Goal: Task Accomplishment & Management: Manage account settings

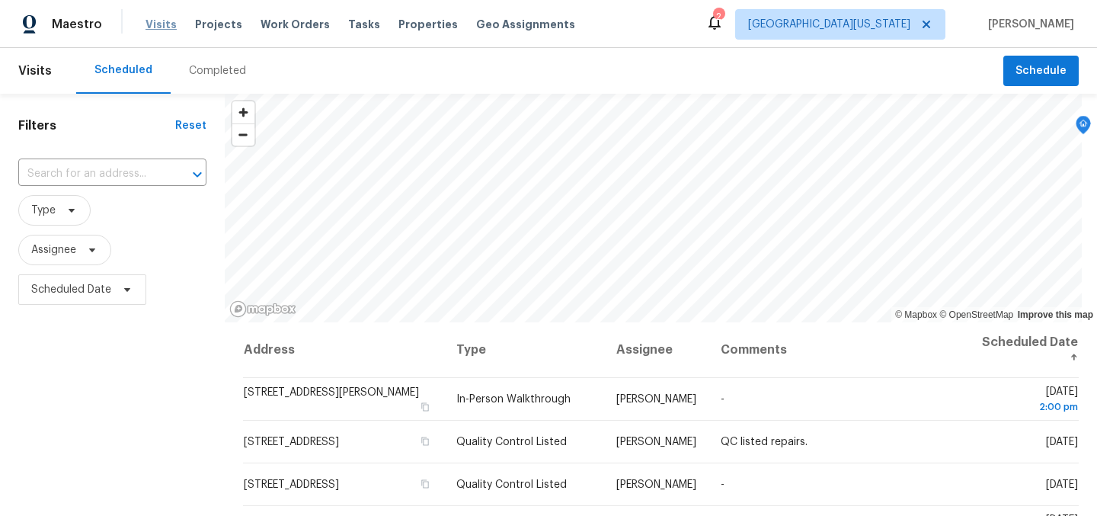
click at [155, 18] on span "Visits" at bounding box center [160, 24] width 31 height 15
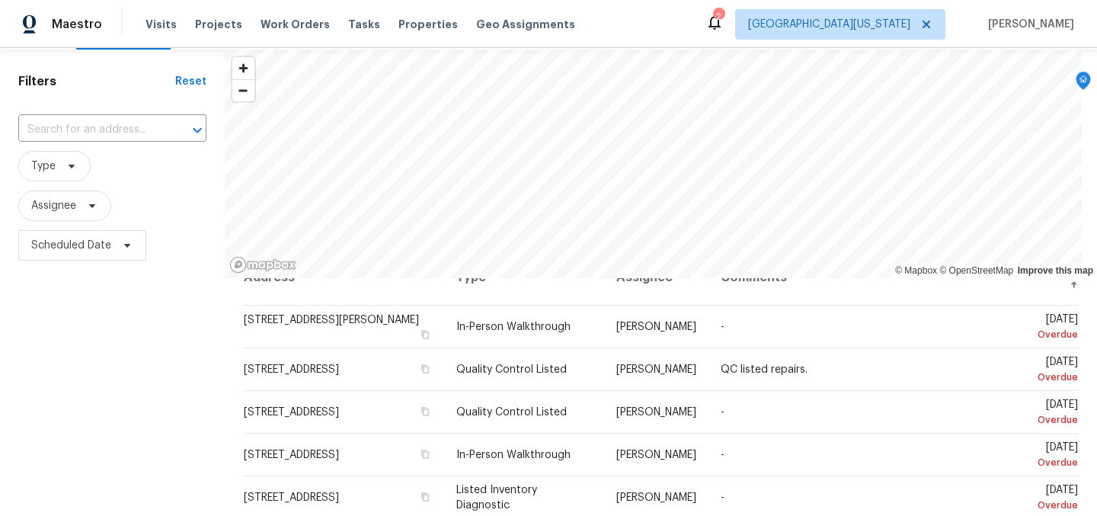
scroll to position [31, 0]
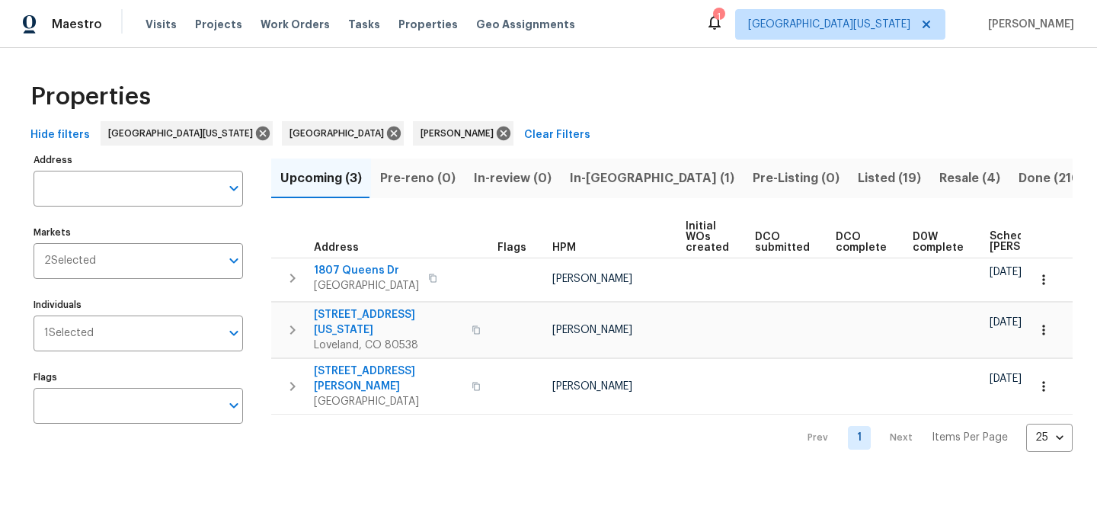
click at [939, 177] on span "Resale (4)" at bounding box center [969, 178] width 61 height 21
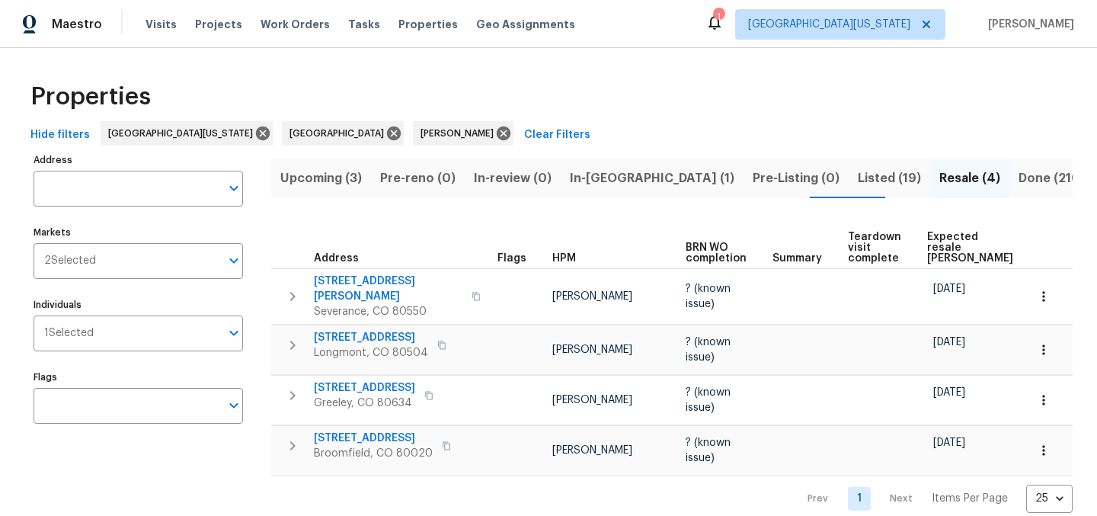
click at [857, 176] on span "Listed (19)" at bounding box center [888, 178] width 63 height 21
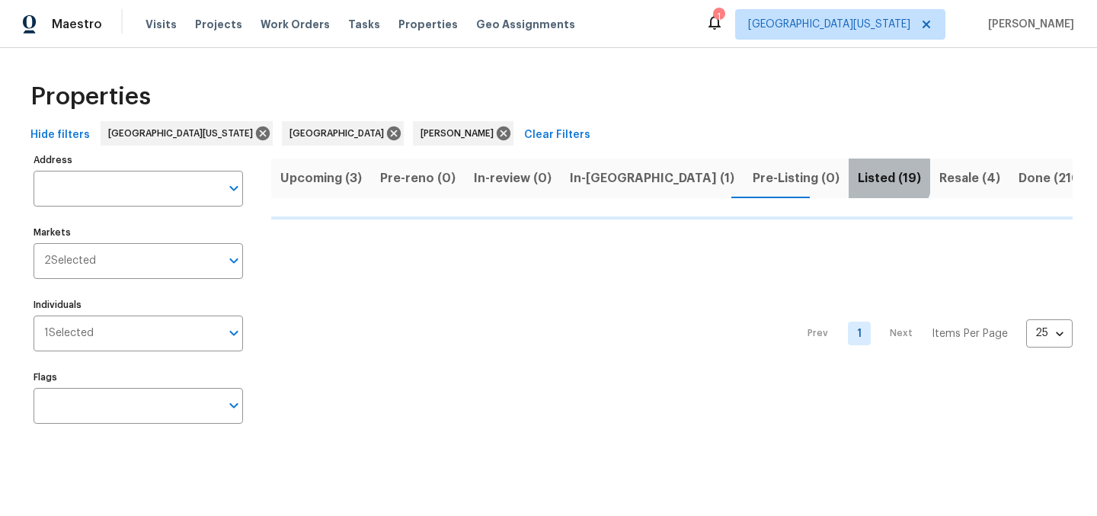
click at [857, 176] on span "Listed (19)" at bounding box center [888, 178] width 63 height 21
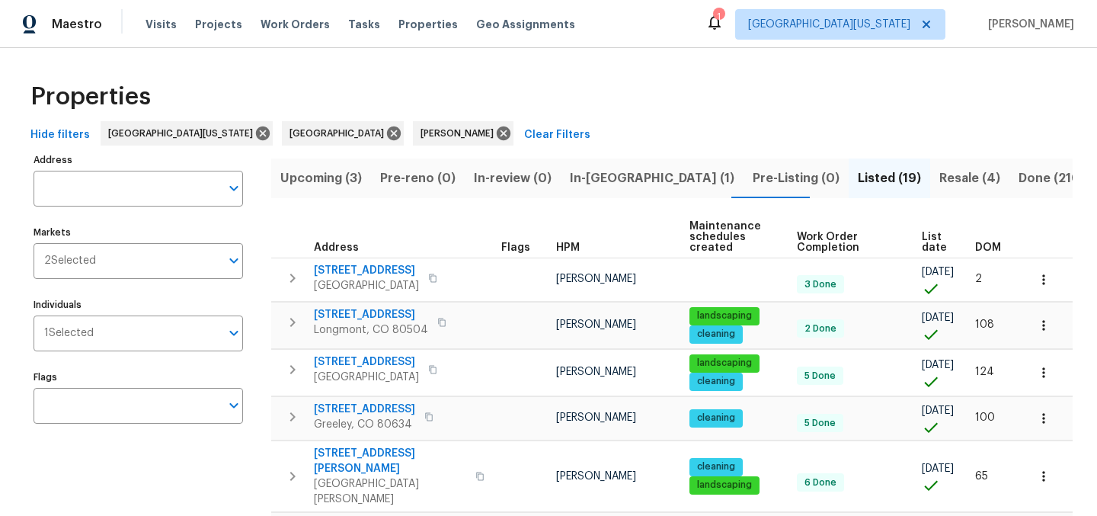
click at [921, 240] on span "List date" at bounding box center [934, 241] width 27 height 21
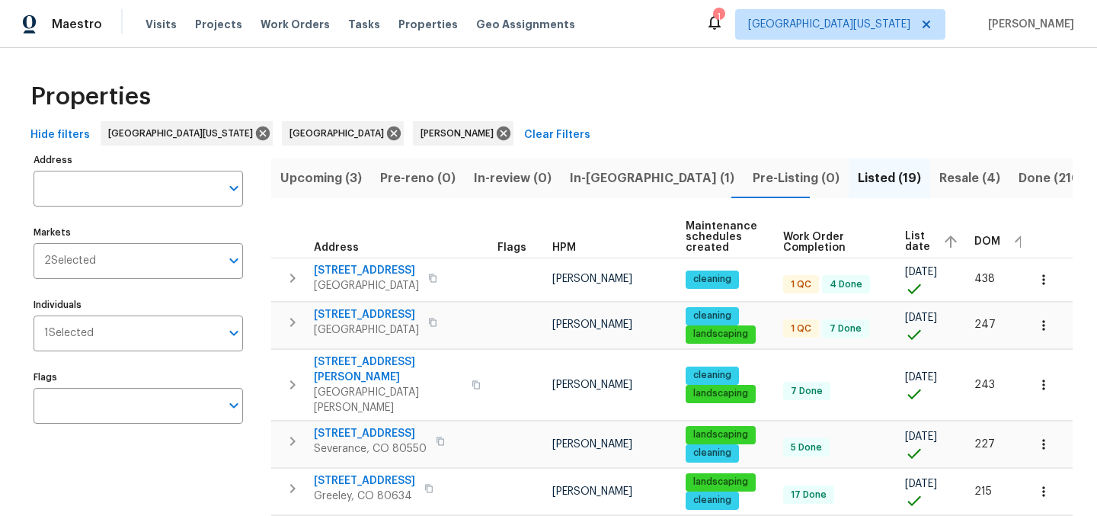
click at [560, 110] on div "Properties" at bounding box center [548, 96] width 1048 height 49
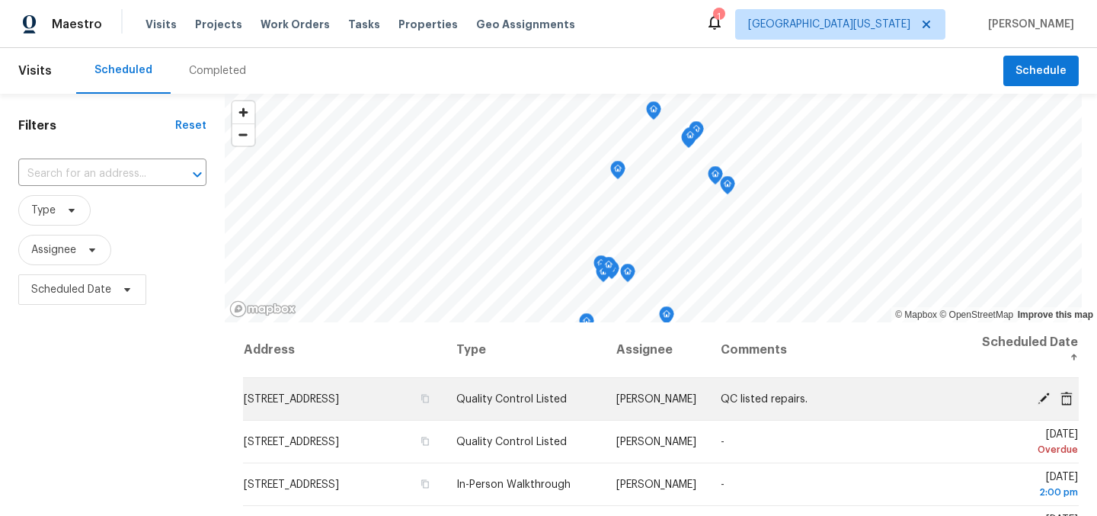
click at [1037, 398] on icon at bounding box center [1043, 397] width 12 height 12
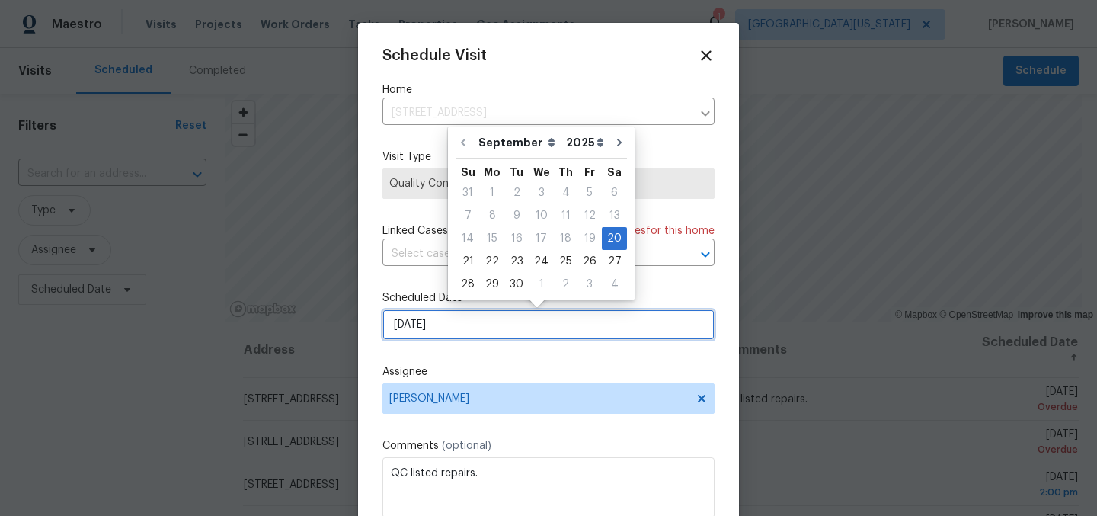
click at [570, 325] on input "9/20/2025" at bounding box center [548, 324] width 332 height 30
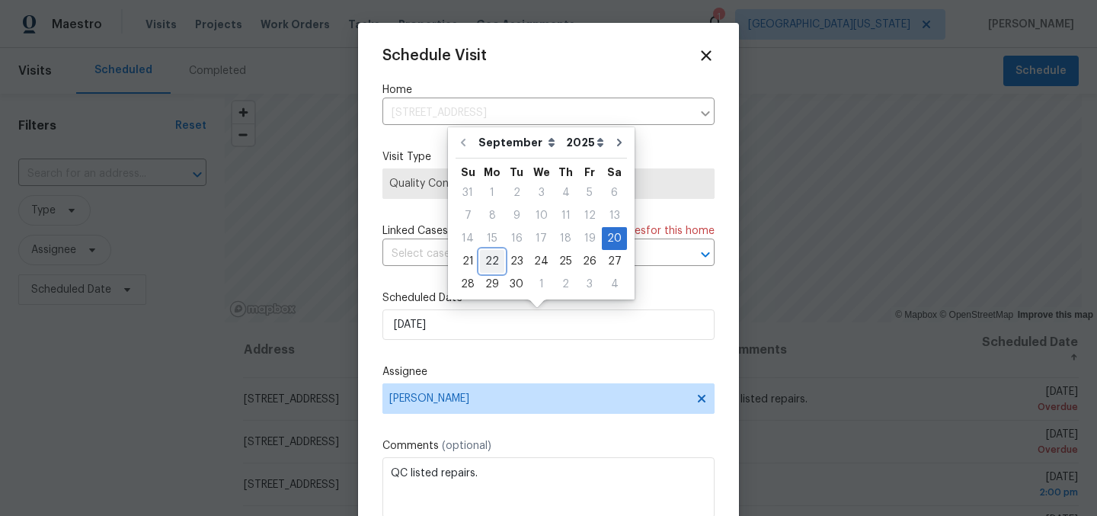
click at [497, 259] on div "22" at bounding box center [492, 261] width 24 height 21
type input "9/22/2025"
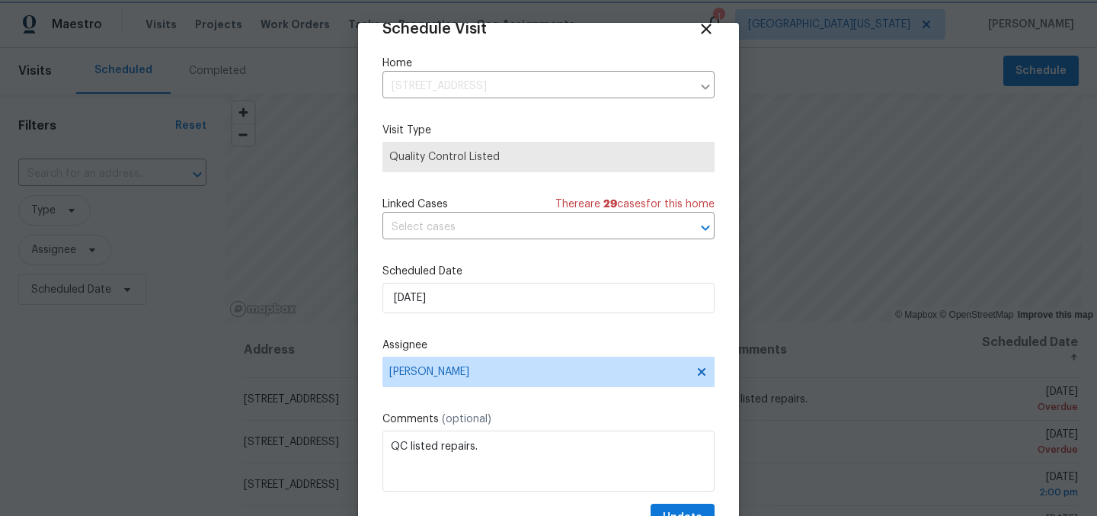
scroll to position [63, 0]
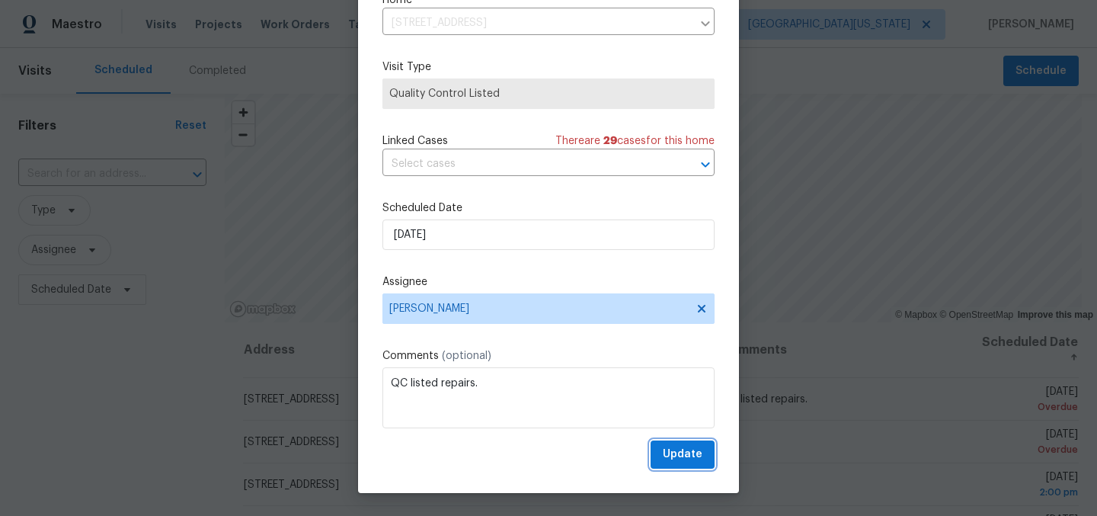
click at [685, 461] on button "Update" at bounding box center [682, 454] width 64 height 28
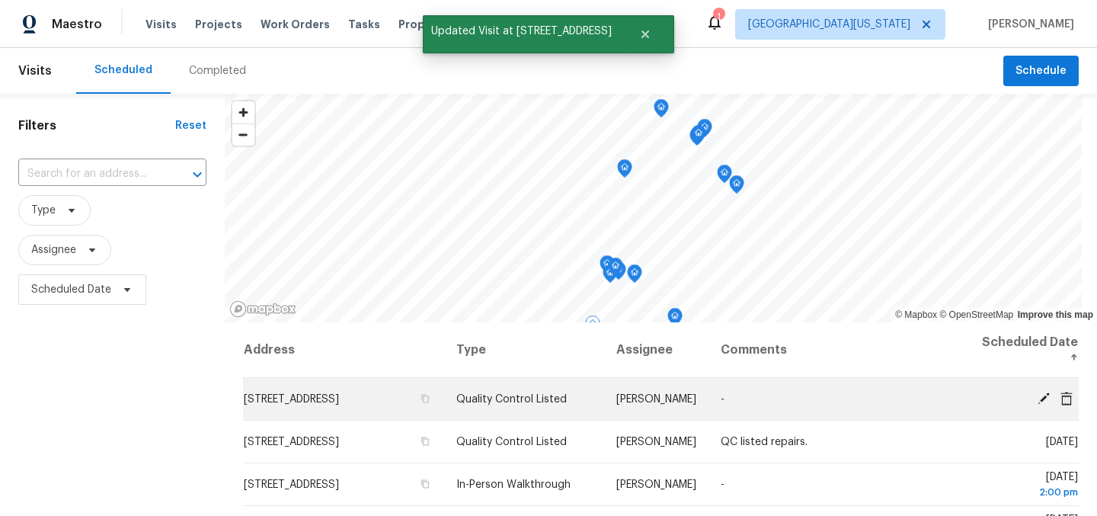
click at [1036, 396] on icon at bounding box center [1043, 398] width 14 height 14
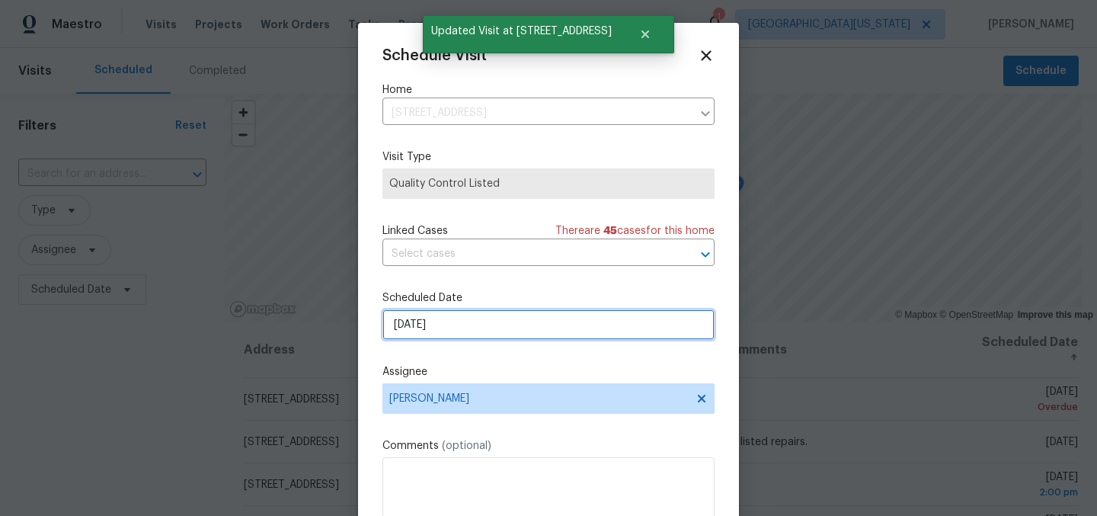
click at [567, 330] on input "9/20/2025" at bounding box center [548, 324] width 332 height 30
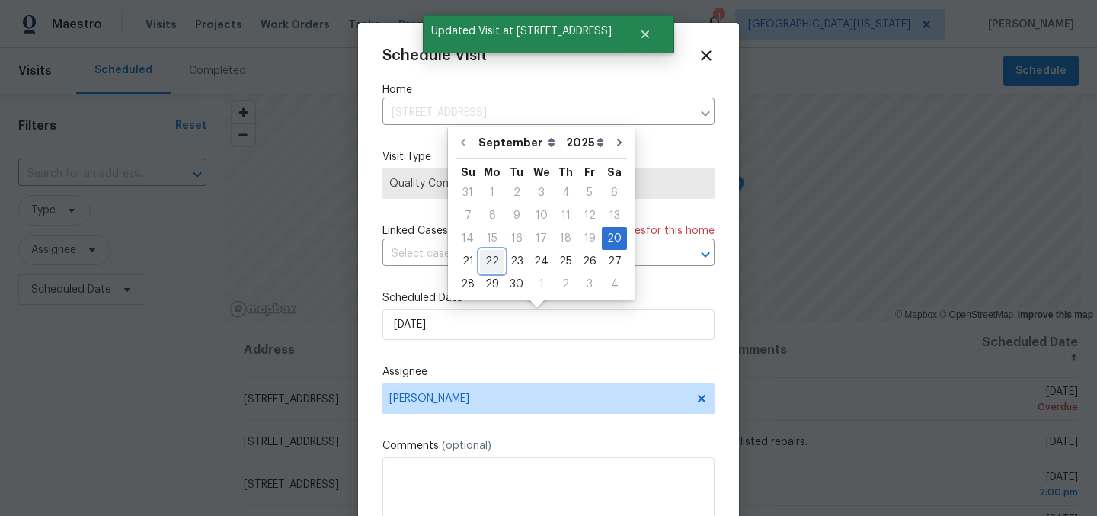
click at [490, 261] on div "22" at bounding box center [492, 261] width 24 height 21
type input "9/22/2025"
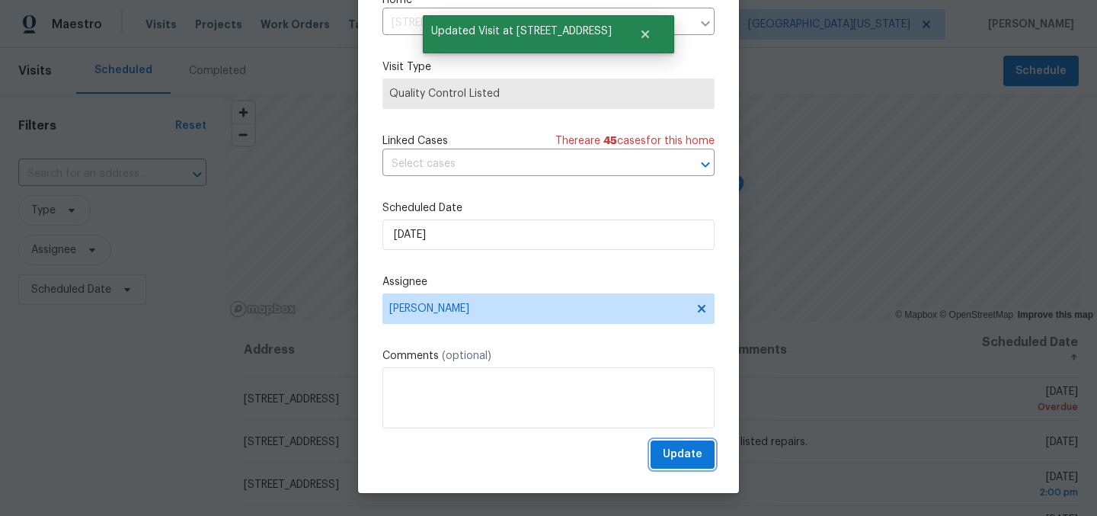
click at [676, 452] on span "Update" at bounding box center [683, 454] width 40 height 19
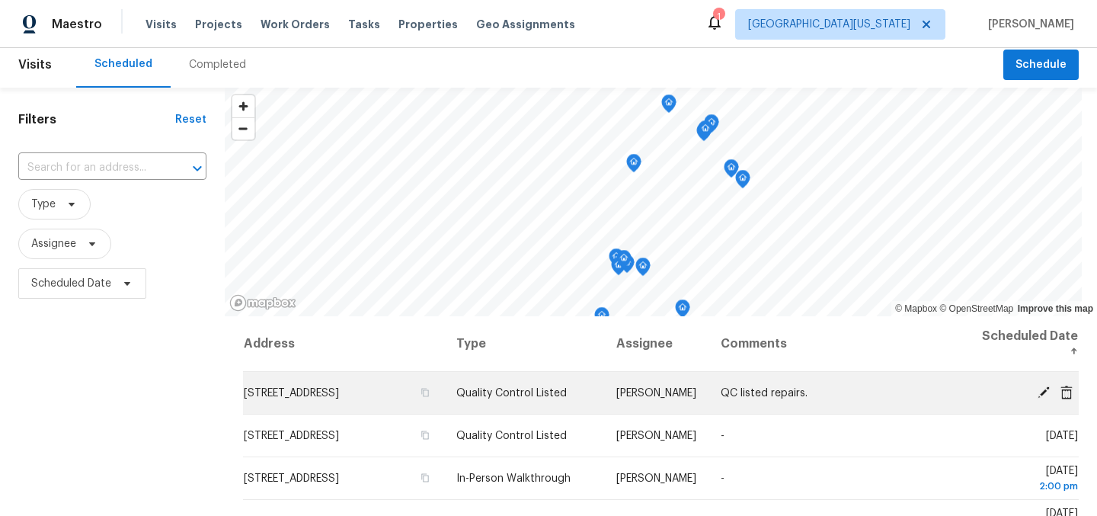
scroll to position [0, 0]
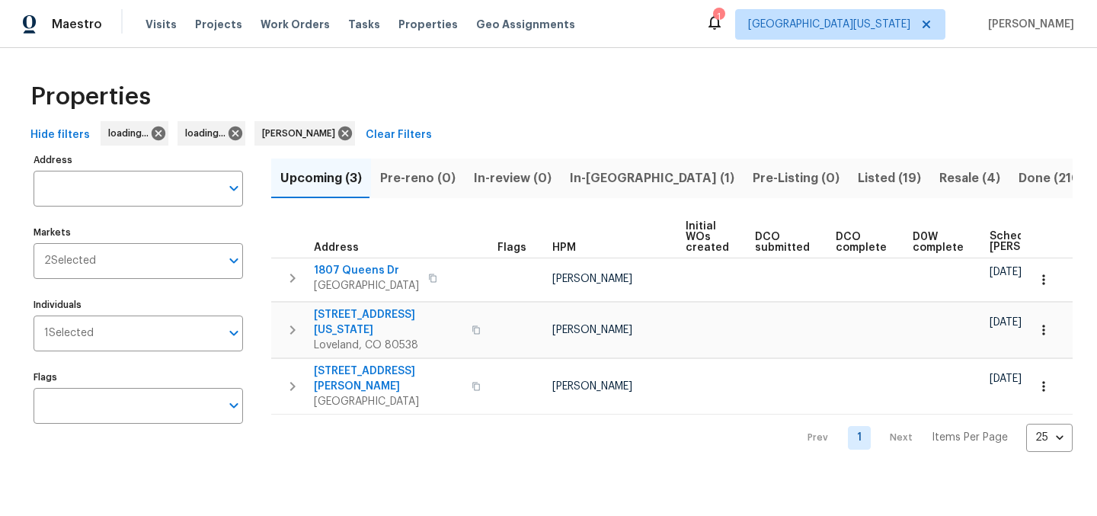
click at [939, 177] on span "Resale (4)" at bounding box center [969, 178] width 61 height 21
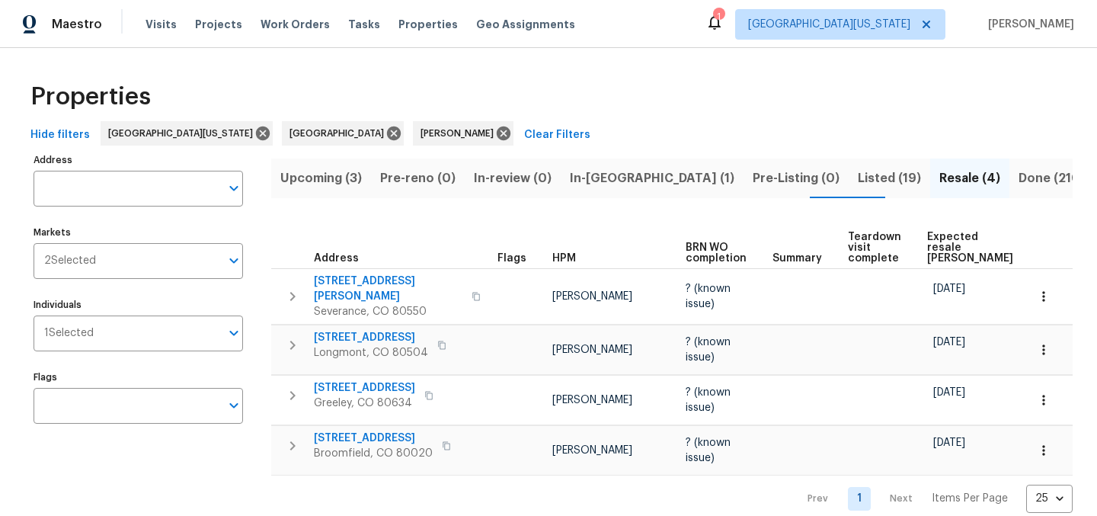
click at [942, 234] on span "Expected resale [PERSON_NAME]" at bounding box center [970, 247] width 86 height 32
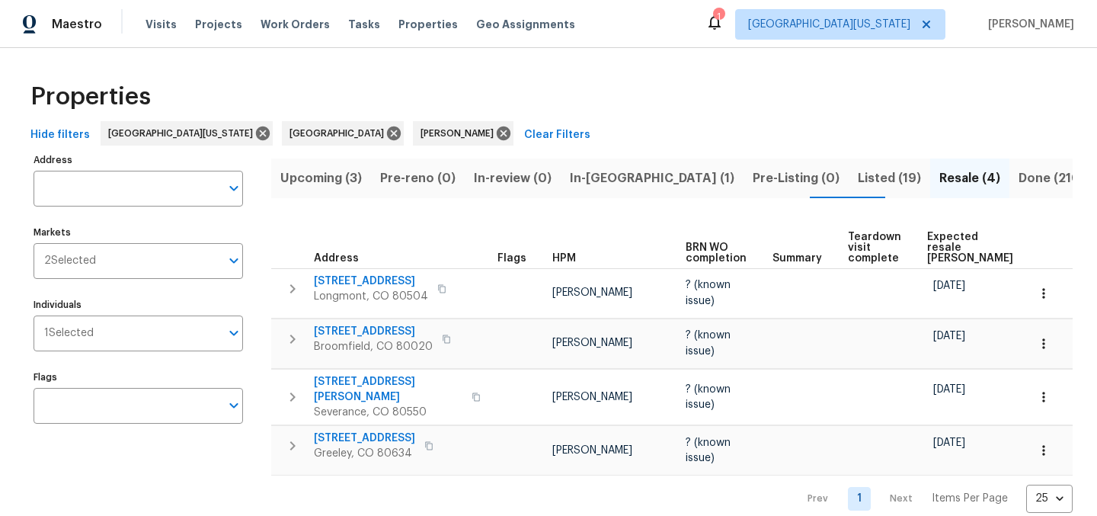
click at [330, 184] on span "Upcoming (3)" at bounding box center [320, 178] width 81 height 21
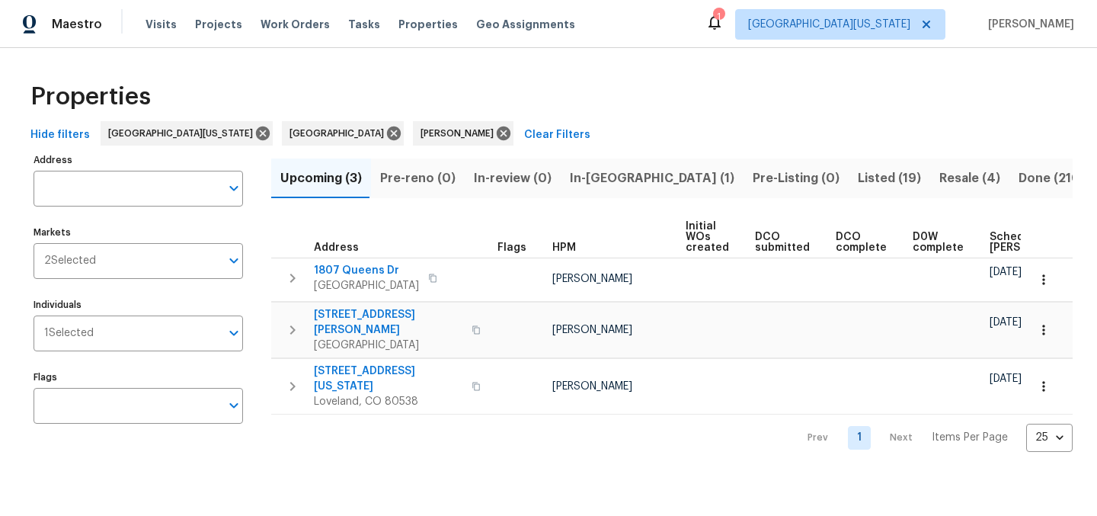
click at [512, 119] on div "Properties" at bounding box center [548, 96] width 1048 height 49
